Goal: Find specific page/section: Find specific page/section

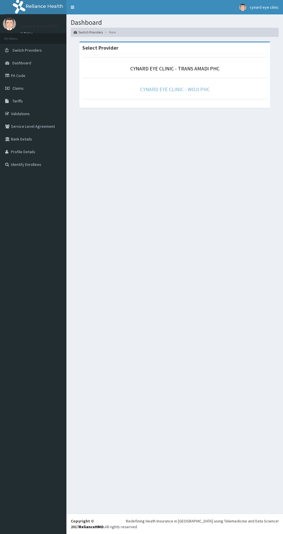
click at [196, 92] on link "CYNARD EYE CLINIC - WOJI PHC" at bounding box center [174, 89] width 69 height 7
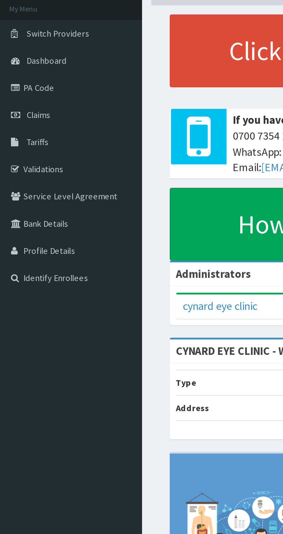
click at [22, 76] on link "PA Code" at bounding box center [33, 75] width 66 height 13
